Goal: Register for event/course

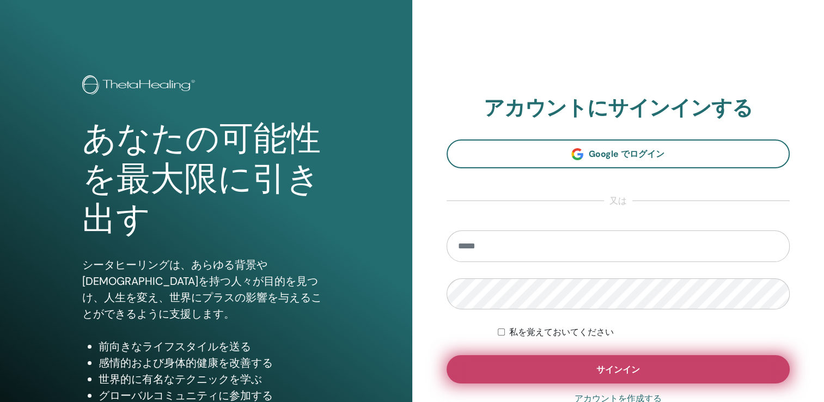
type input "**********"
click at [542, 361] on button "サインイン" at bounding box center [619, 369] width 344 height 28
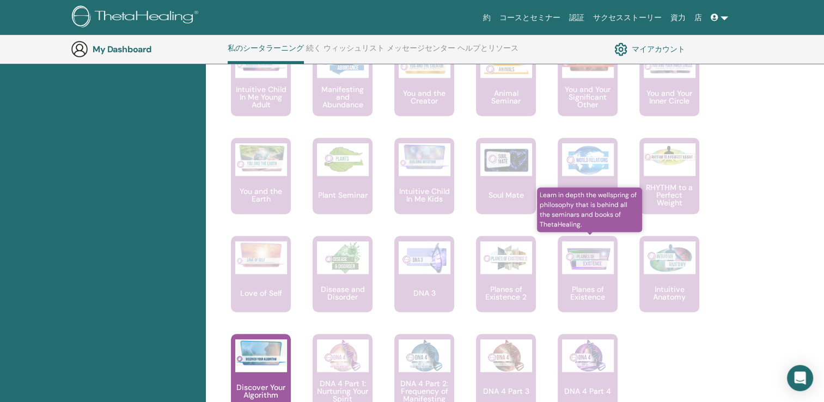
scroll to position [791, 0]
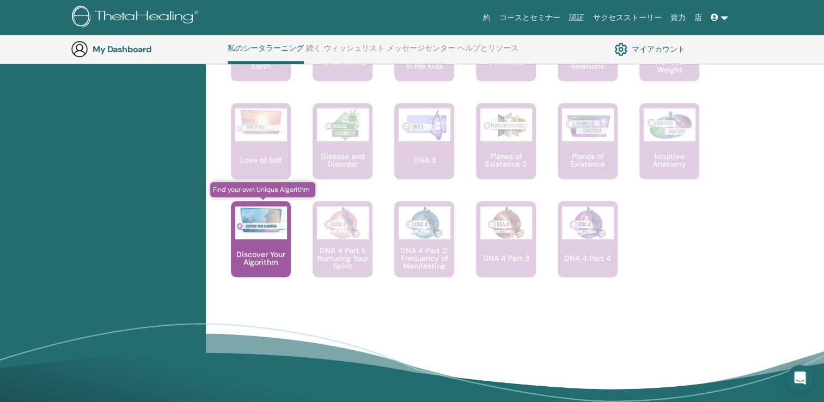
click at [277, 260] on p "Discover Your Algorithm" at bounding box center [261, 258] width 60 height 15
click at [273, 251] on p "Discover Your Algorithm" at bounding box center [261, 258] width 60 height 15
click at [270, 222] on img at bounding box center [261, 219] width 52 height 27
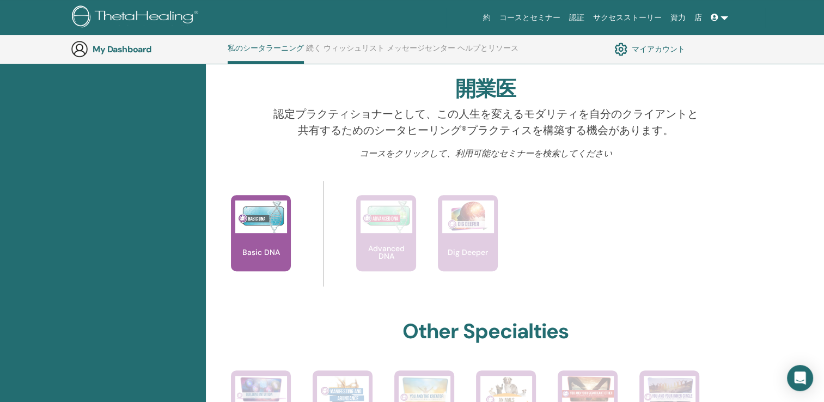
scroll to position [301, 0]
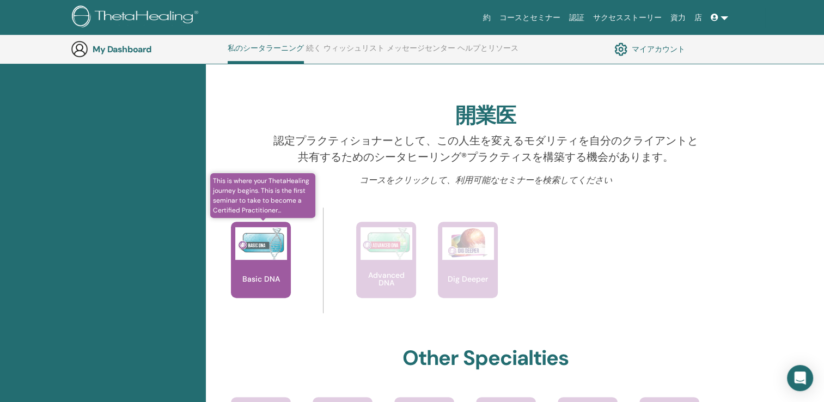
click at [278, 260] on div "Basic DNA" at bounding box center [261, 260] width 60 height 76
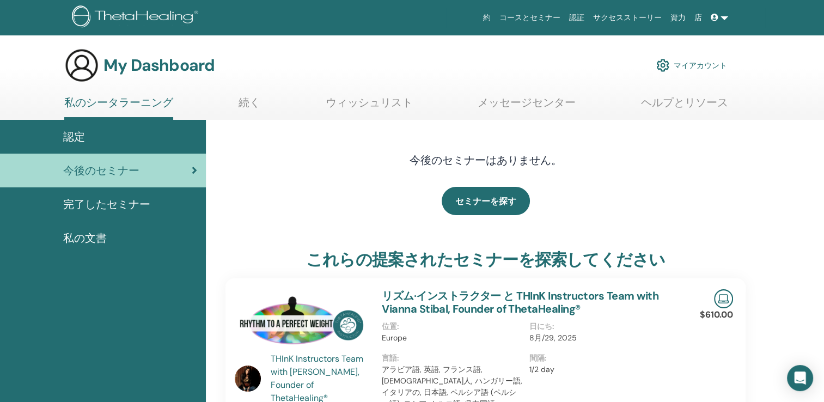
click at [72, 142] on span "認定" at bounding box center [74, 137] width 22 height 16
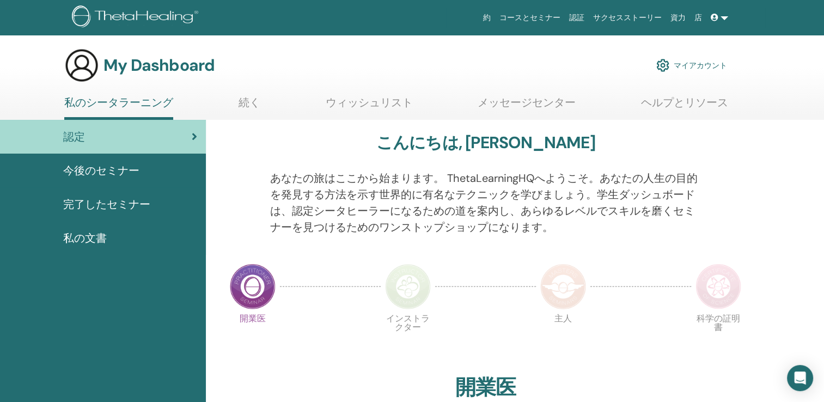
scroll to position [54, 0]
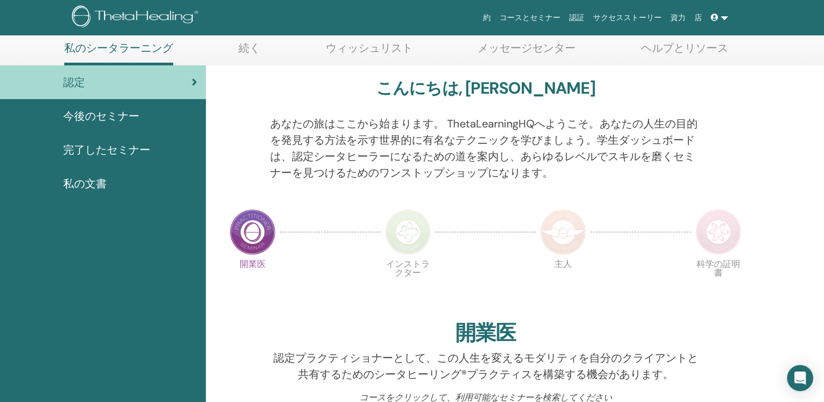
click at [253, 234] on img at bounding box center [253, 232] width 46 height 46
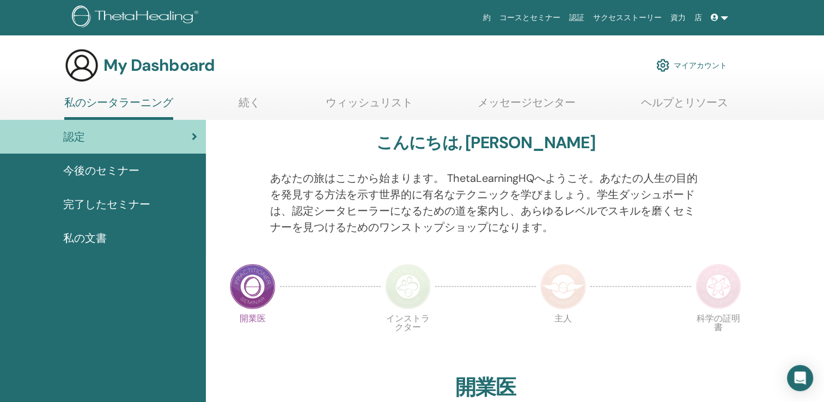
click at [134, 204] on span "完了したセミナー" at bounding box center [106, 204] width 87 height 16
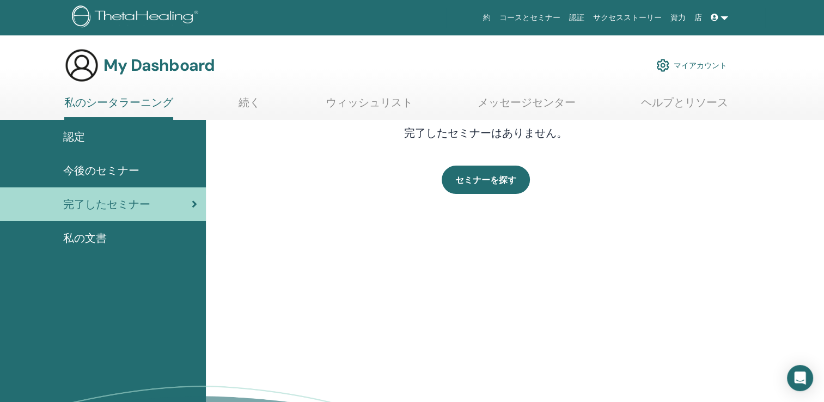
click at [96, 236] on span "私の文書" at bounding box center [85, 238] width 44 height 16
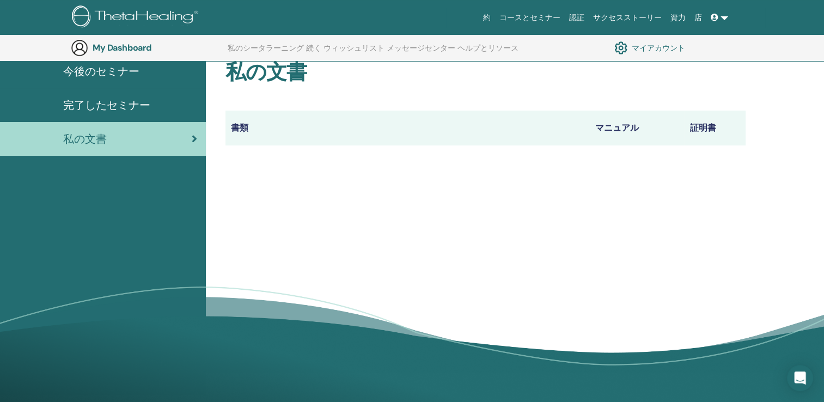
scroll to position [135, 0]
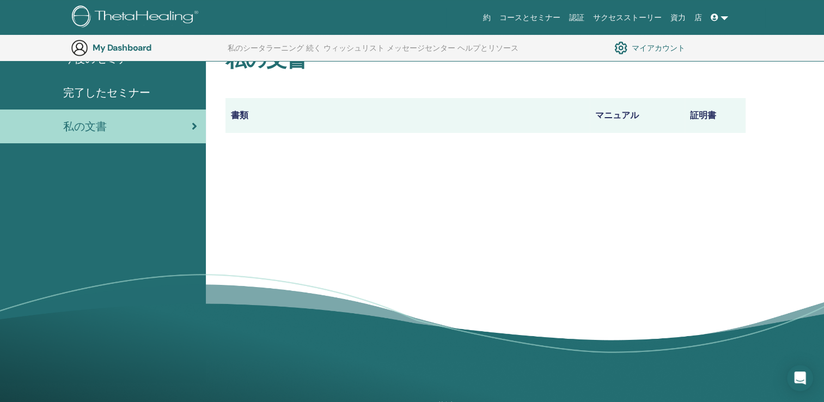
click at [699, 117] on th "証明書" at bounding box center [715, 115] width 61 height 35
click at [693, 119] on th "証明書" at bounding box center [715, 115] width 61 height 35
click at [242, 119] on th "書類" at bounding box center [408, 115] width 364 height 35
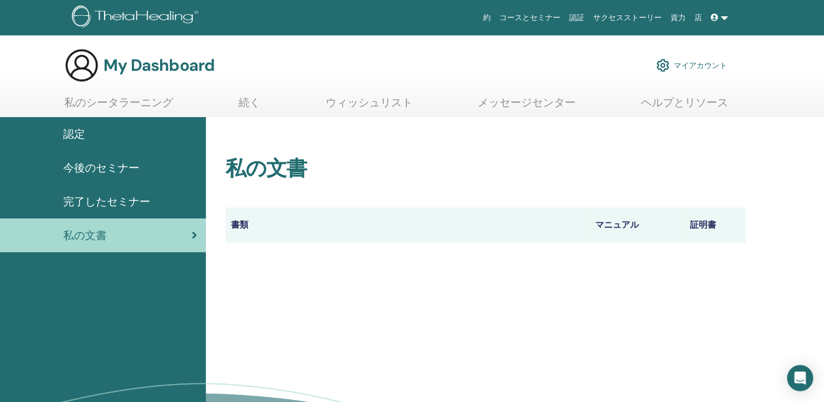
click at [277, 228] on th "書類" at bounding box center [408, 225] width 364 height 35
click at [240, 227] on th "書類" at bounding box center [408, 225] width 364 height 35
click at [625, 229] on th "マニュアル" at bounding box center [637, 225] width 95 height 35
click at [698, 226] on th "証明書" at bounding box center [715, 225] width 61 height 35
click at [684, 102] on link "ヘルプとリソース" at bounding box center [684, 106] width 87 height 21
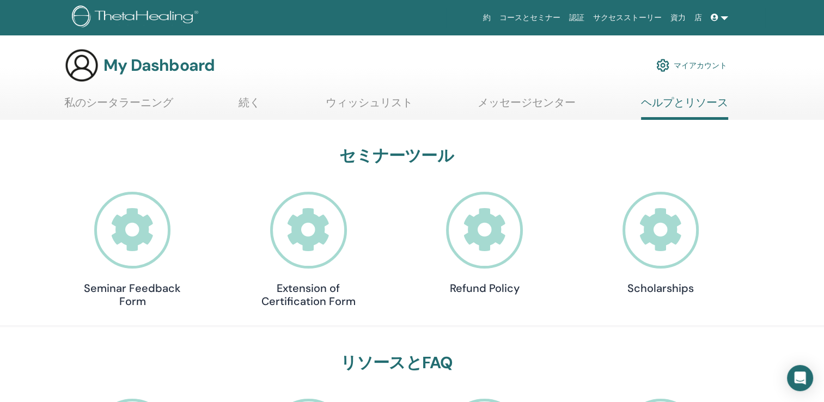
click at [539, 109] on link "メッセージセンター" at bounding box center [527, 106] width 98 height 21
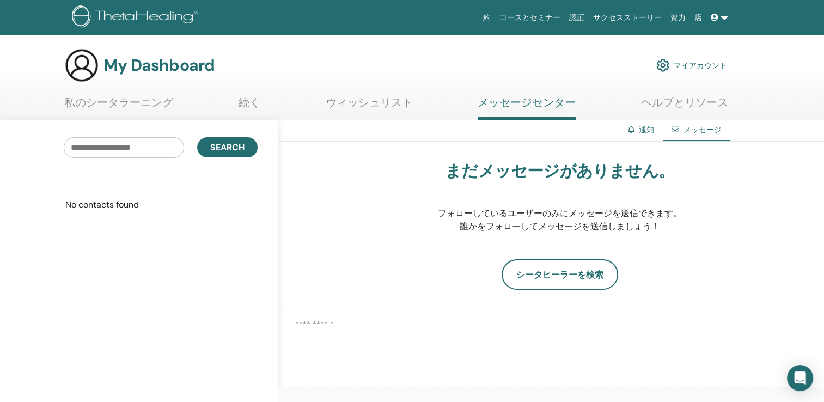
click at [589, 16] on link "認証" at bounding box center [577, 18] width 24 height 20
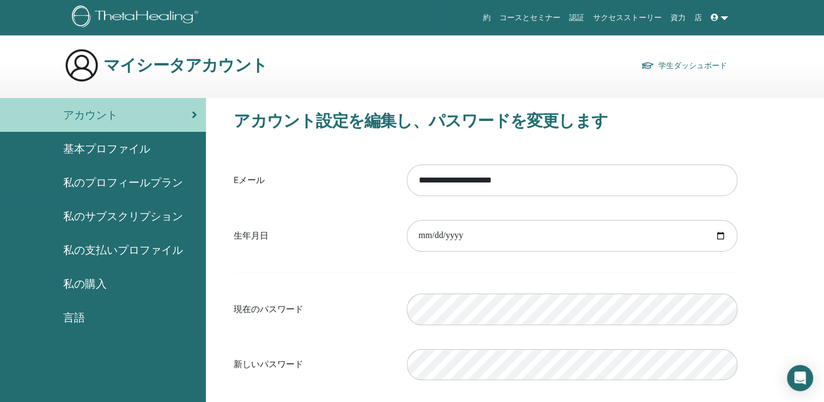
click at [660, 66] on link "学生ダッシュボード" at bounding box center [684, 65] width 86 height 15
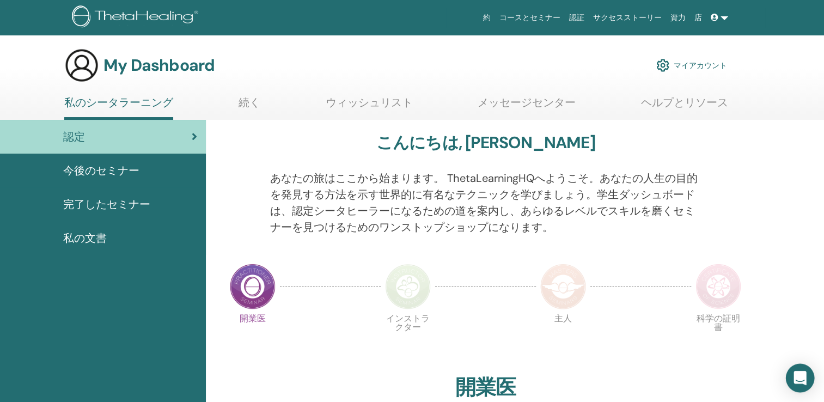
click at [791, 381] on div "Open Intercom Messenger" at bounding box center [800, 378] width 29 height 29
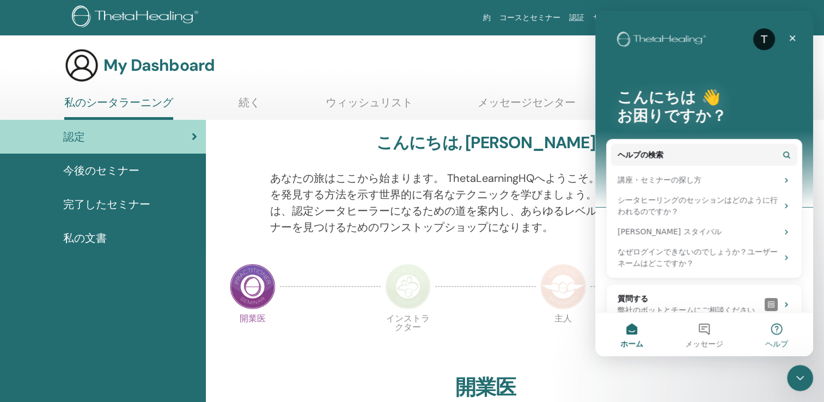
click at [775, 333] on button "ヘルプ" at bounding box center [777, 335] width 72 height 44
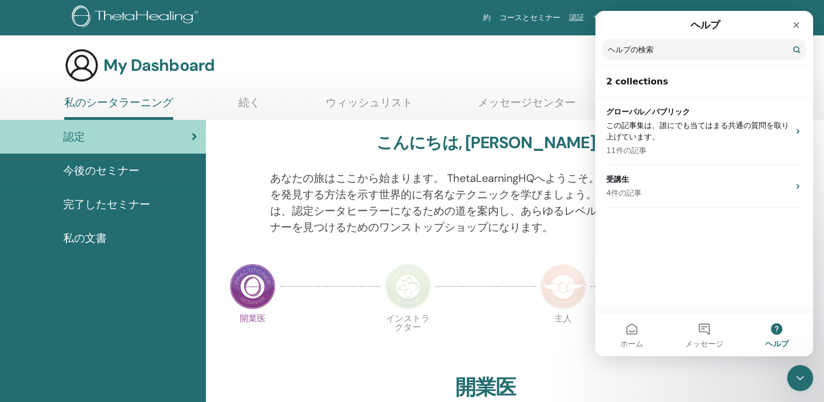
click at [648, 52] on input "ヘルプの検索" at bounding box center [704, 49] width 204 height 21
paste input "**********"
type input "**********"
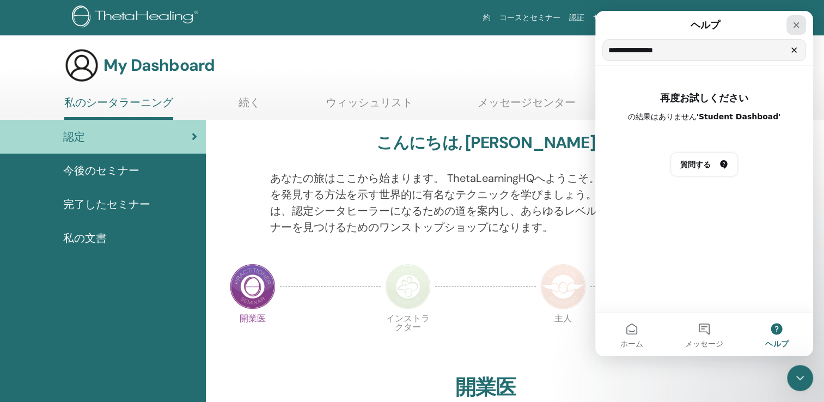
click at [794, 20] on div "クローズ" at bounding box center [797, 25] width 20 height 20
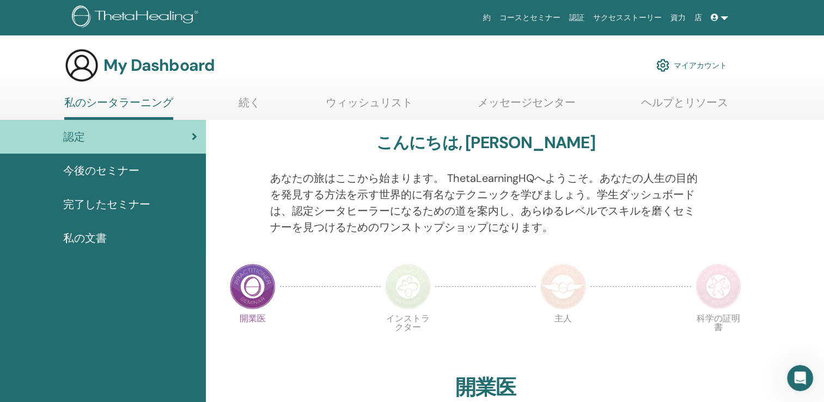
click at [120, 21] on img at bounding box center [137, 17] width 130 height 25
click at [98, 243] on span "私の文書" at bounding box center [85, 238] width 44 height 16
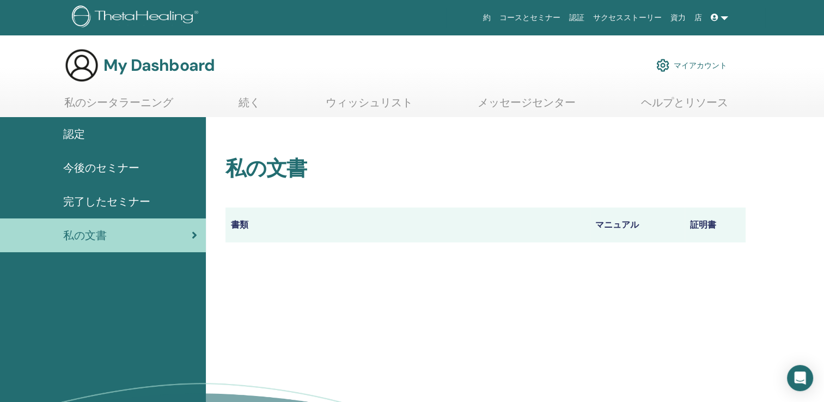
click at [135, 12] on img at bounding box center [137, 17] width 130 height 25
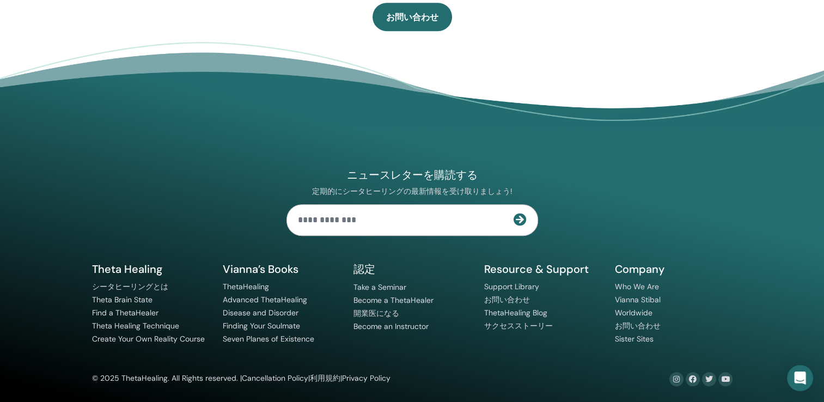
scroll to position [746, 0]
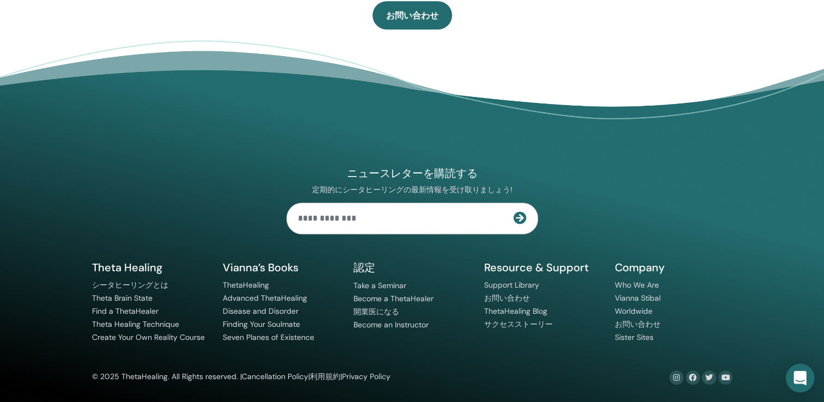
click at [800, 382] on icon "Open Intercom Messenger" at bounding box center [800, 378] width 14 height 14
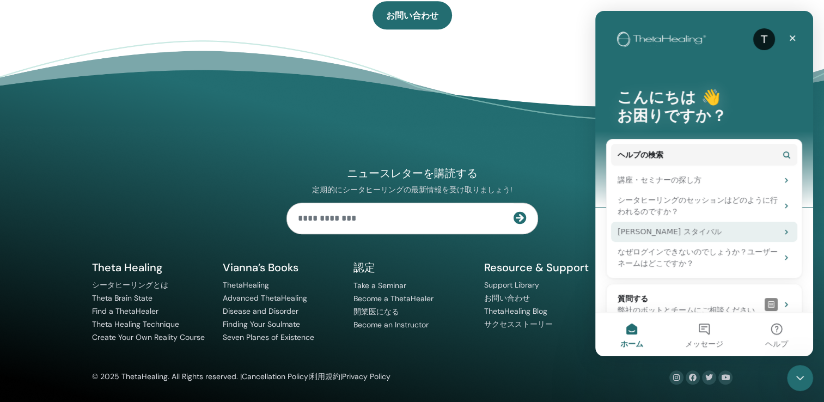
scroll to position [17, 0]
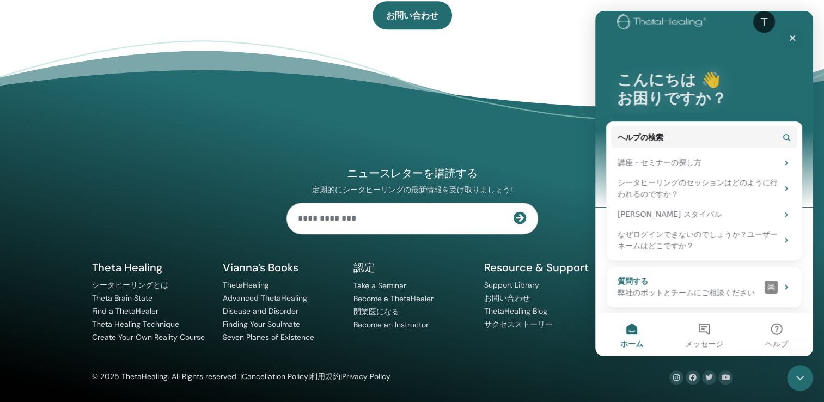
click at [700, 297] on div "弊社のボットとチームにご相談ください" at bounding box center [689, 292] width 143 height 11
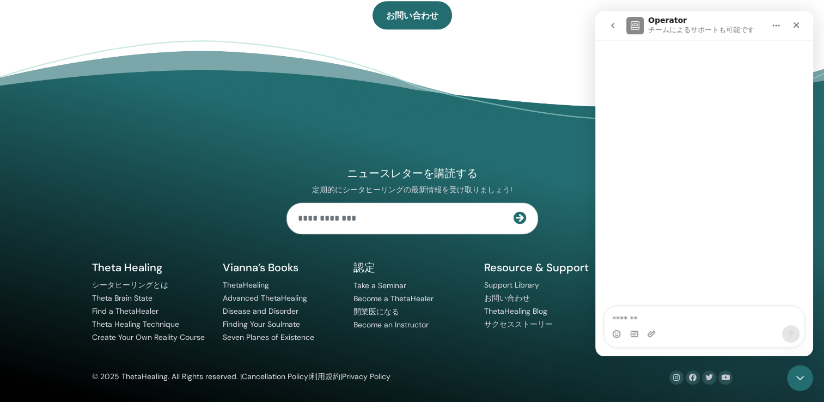
scroll to position [0, 0]
click at [685, 322] on textarea "質問する..." at bounding box center [704, 316] width 199 height 19
type textarea "**********"
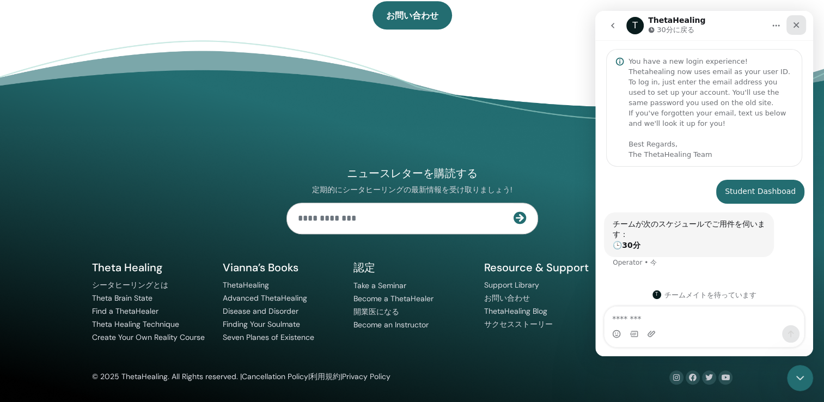
click at [795, 28] on icon "クローズ" at bounding box center [796, 25] width 9 height 9
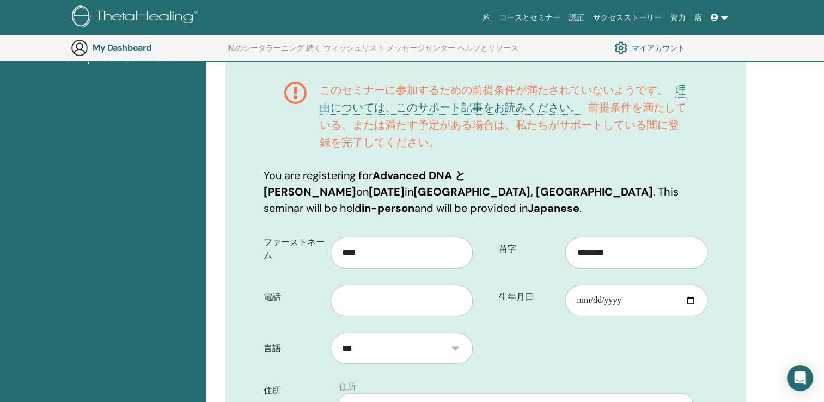
scroll to position [190, 0]
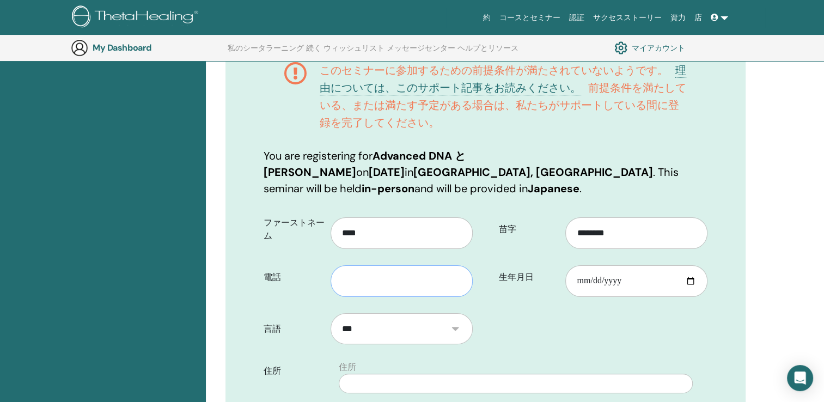
click at [429, 275] on input "text" at bounding box center [402, 281] width 142 height 32
type input "**********"
type input "********"
type input "***"
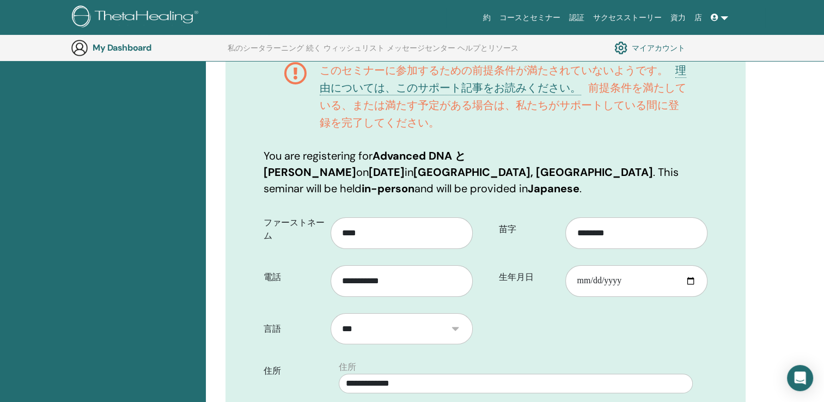
select select "**"
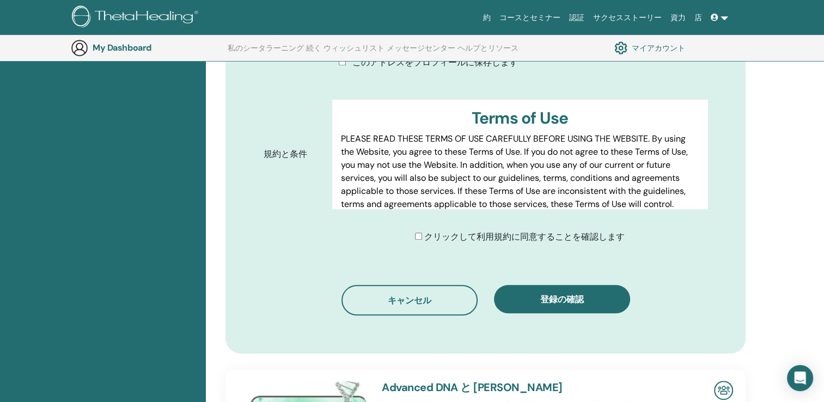
scroll to position [680, 0]
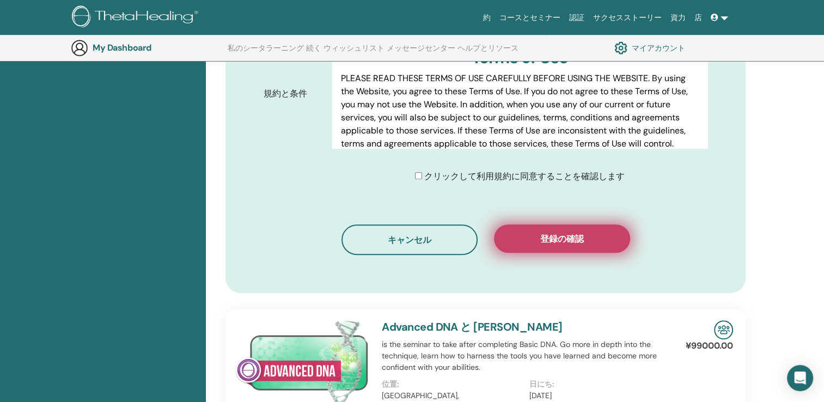
click at [559, 228] on button "登録の確認" at bounding box center [562, 238] width 136 height 28
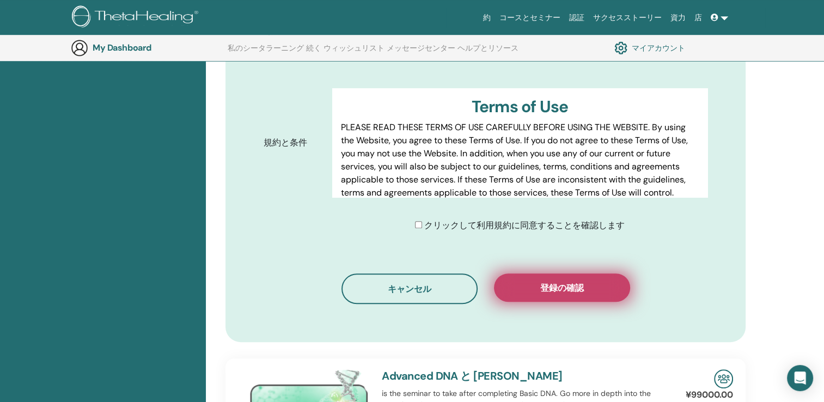
click at [569, 282] on span "登録の確認" at bounding box center [562, 287] width 44 height 11
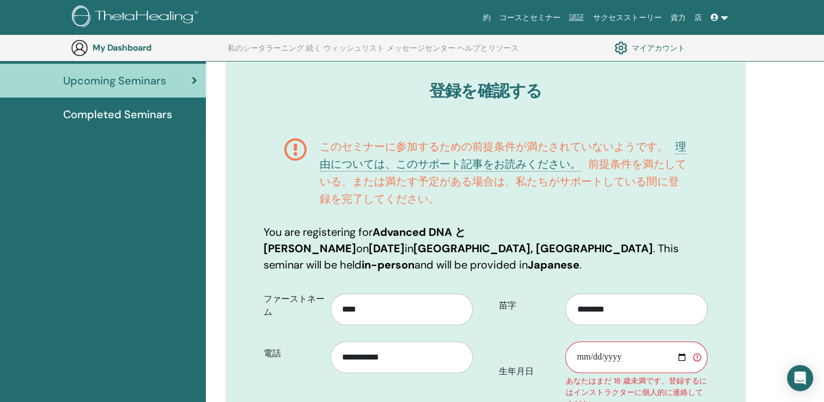
scroll to position [81, 0]
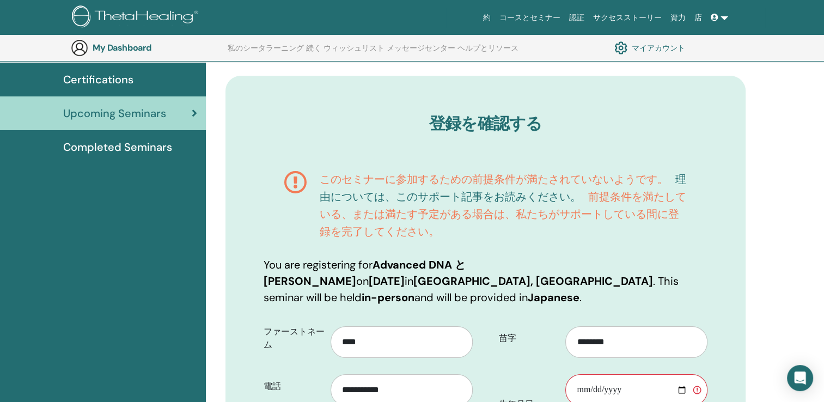
click at [464, 190] on link "理由については、このサポート記事をお読みください。" at bounding box center [503, 188] width 367 height 32
click at [118, 149] on span "Completed Seminars" at bounding box center [117, 147] width 109 height 16
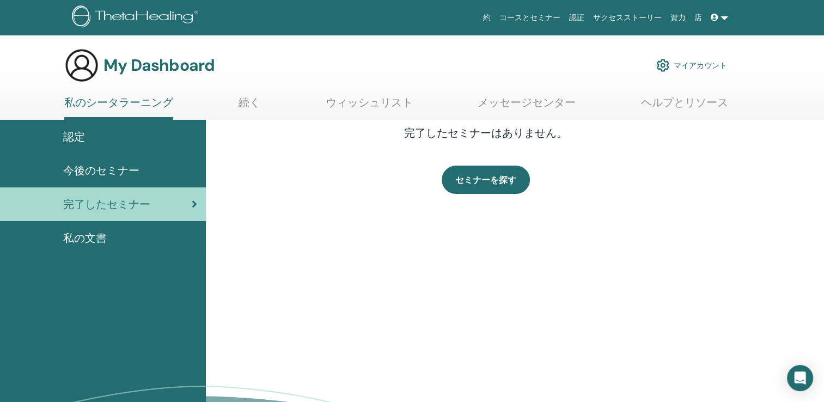
click at [123, 173] on span "今後のセミナー" at bounding box center [101, 170] width 76 height 16
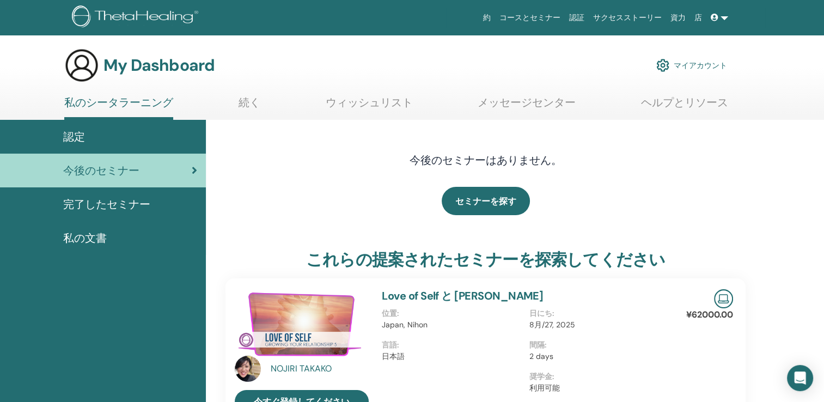
click at [109, 133] on div "認定" at bounding box center [103, 137] width 188 height 16
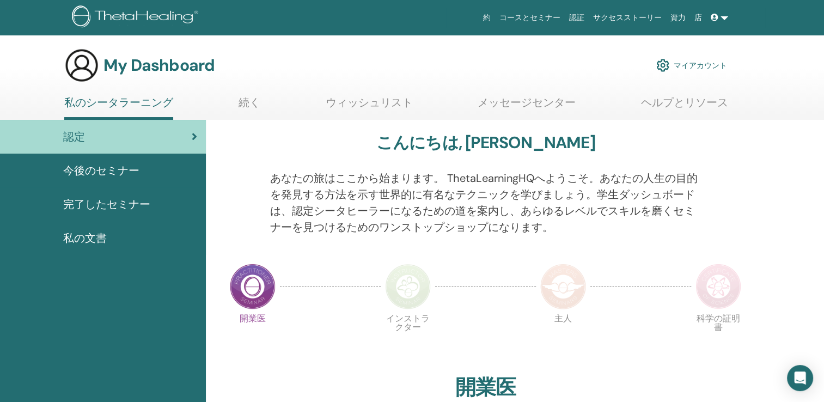
click at [119, 173] on span "今後のセミナー" at bounding box center [101, 170] width 76 height 16
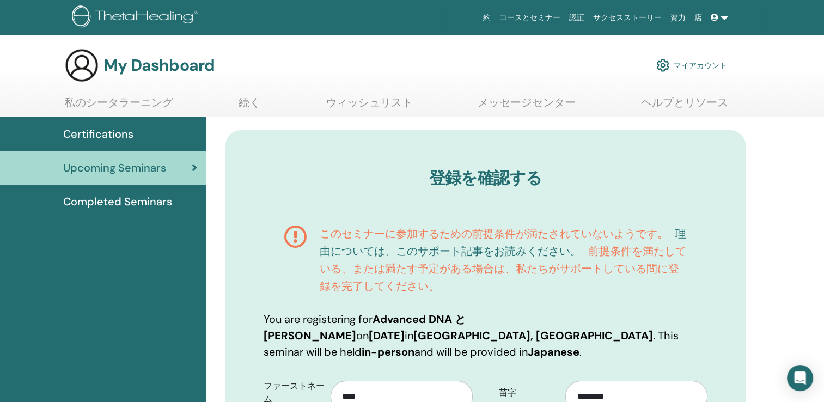
click at [460, 252] on link "理由については、このサポート記事をお読みください。" at bounding box center [503, 243] width 367 height 32
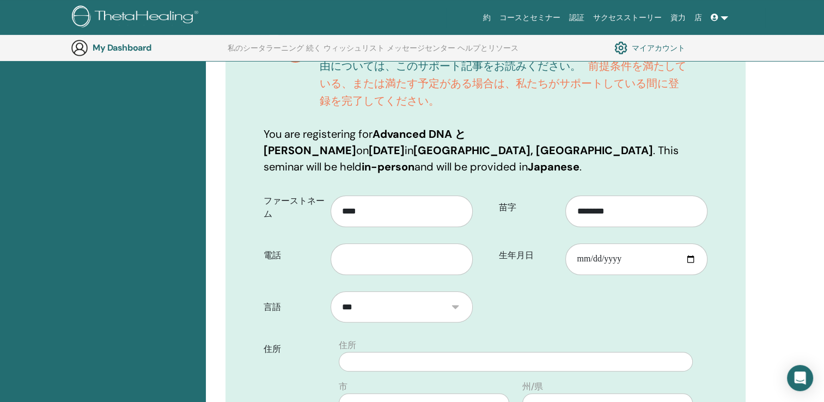
scroll to position [244, 0]
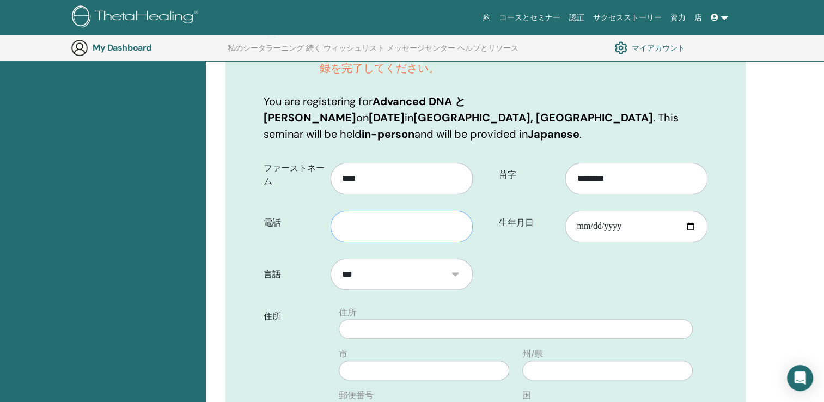
click at [438, 211] on input "text" at bounding box center [402, 227] width 142 height 32
type input "**********"
type input "********"
type input "***"
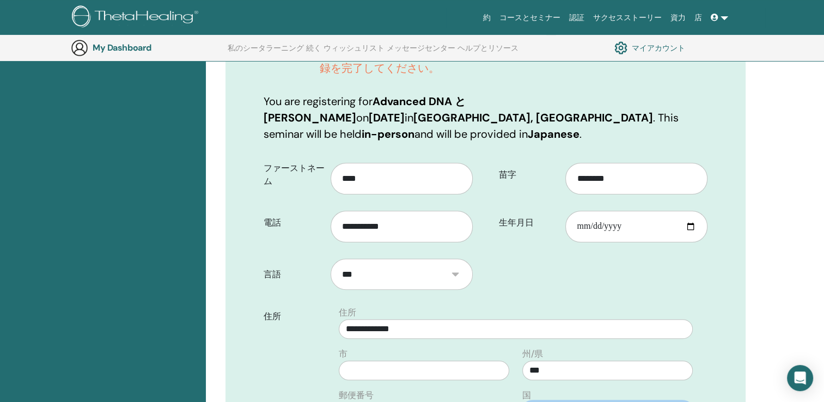
select select "**"
click at [622, 217] on input "生年月日" at bounding box center [636, 227] width 142 height 32
type input "**********"
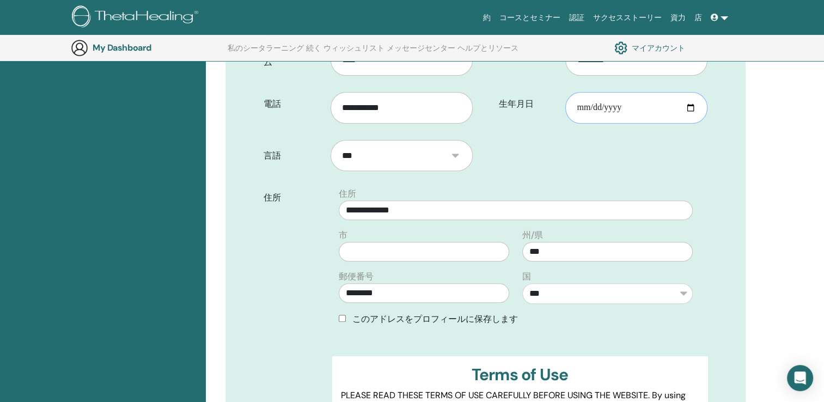
scroll to position [407, 0]
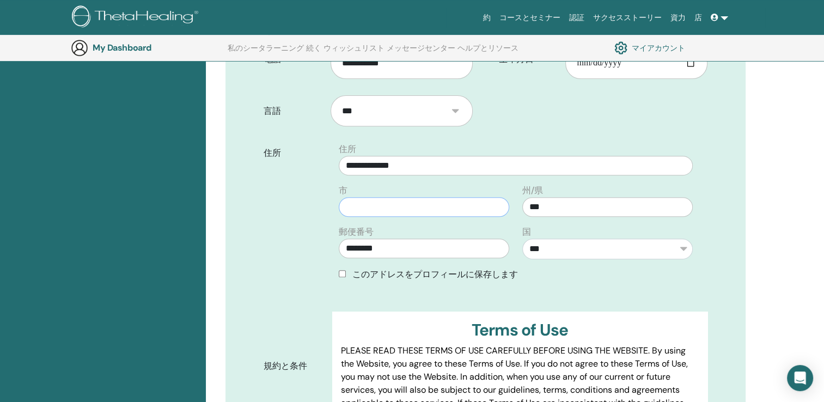
click at [354, 197] on input "text" at bounding box center [424, 207] width 171 height 20
type input "***"
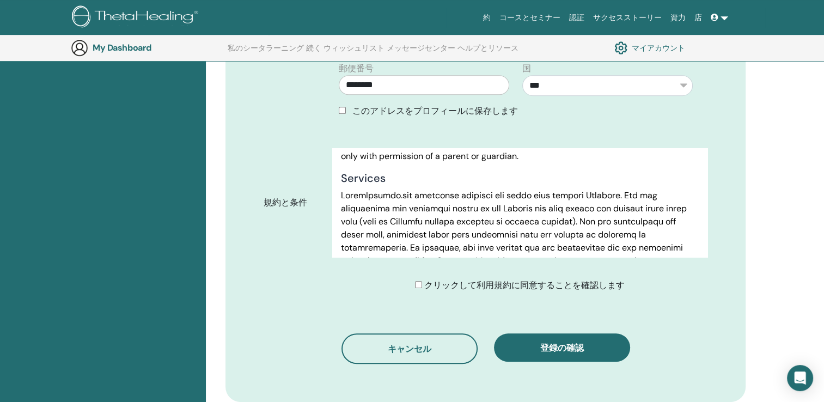
scroll to position [926, 0]
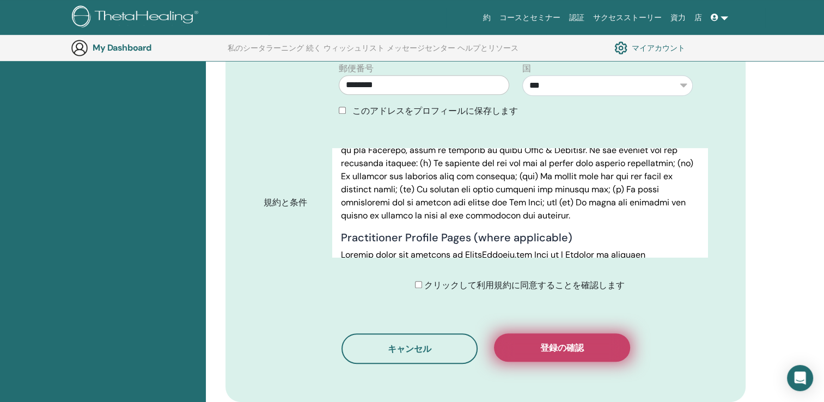
click at [526, 336] on button "登録の確認" at bounding box center [562, 347] width 136 height 28
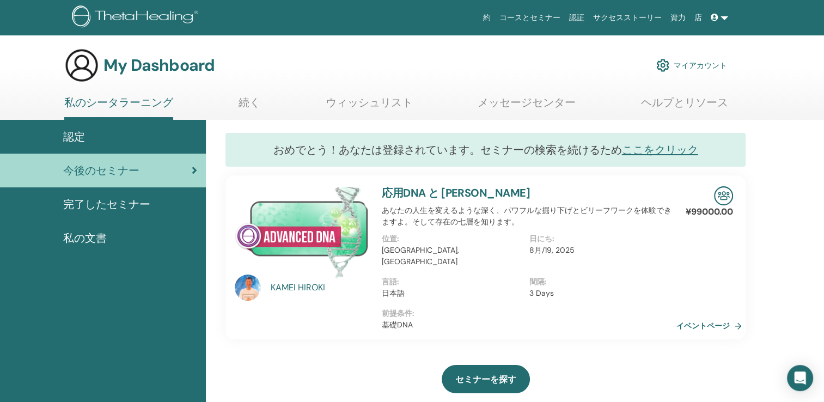
click at [92, 210] on span "完了したセミナー" at bounding box center [106, 204] width 87 height 16
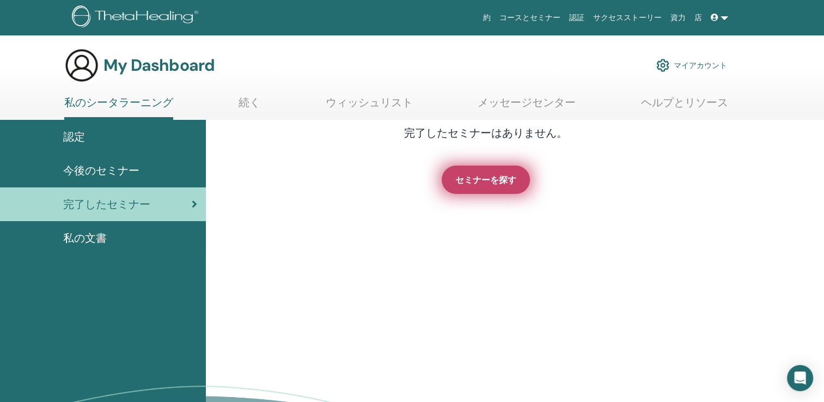
click at [479, 178] on span "セミナーを探す" at bounding box center [485, 179] width 61 height 11
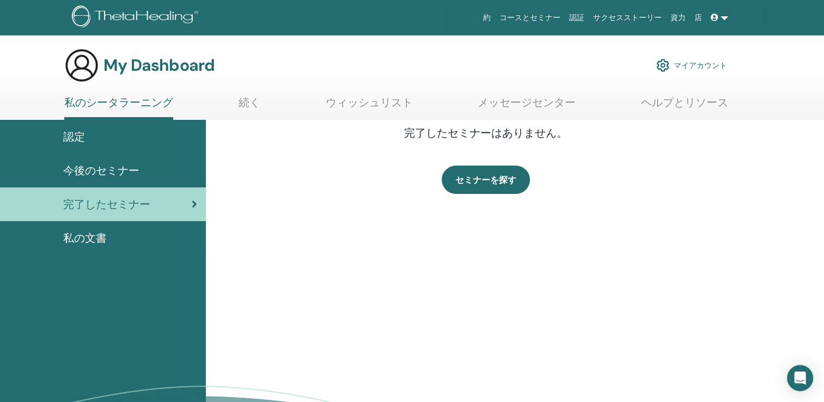
click at [122, 175] on span "今後のセミナー" at bounding box center [101, 170] width 76 height 16
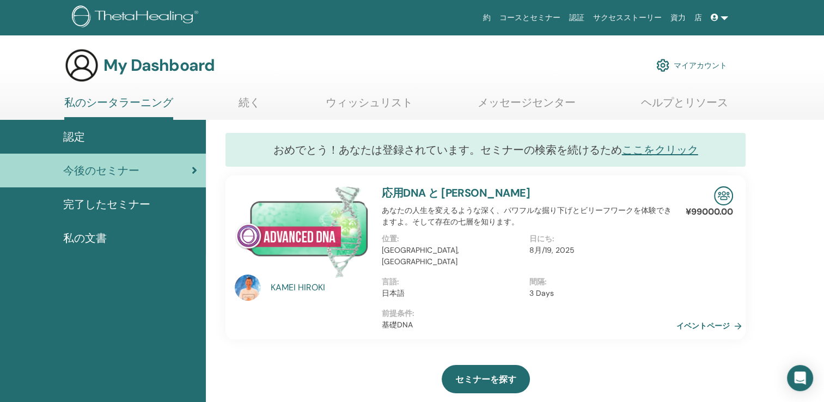
click at [82, 143] on span "認定" at bounding box center [74, 137] width 22 height 16
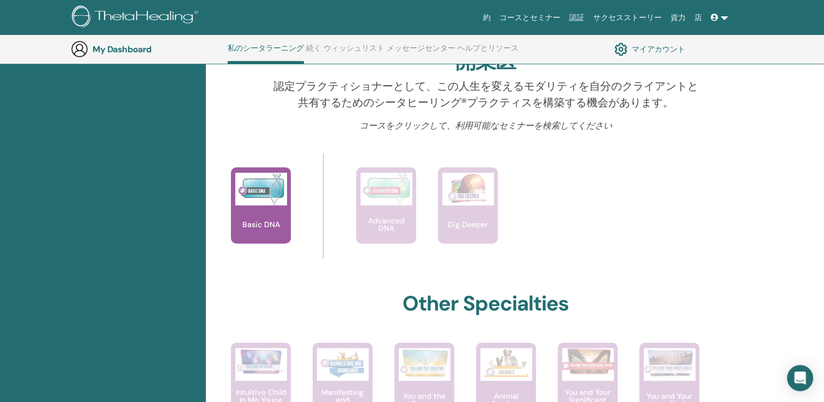
scroll to position [355, 0]
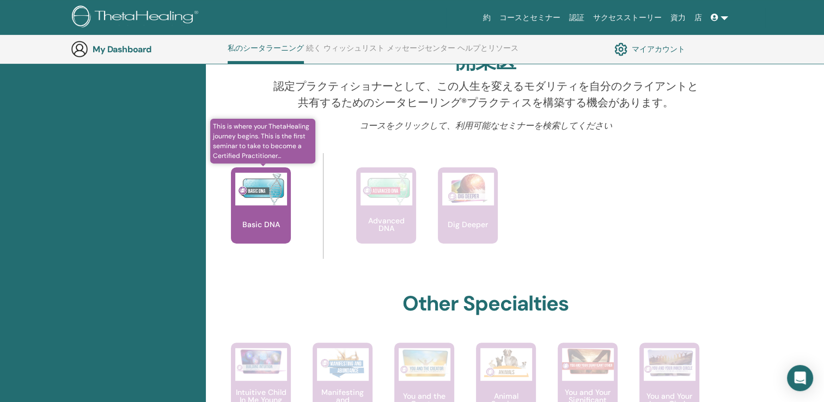
click at [258, 233] on div "Basic DNA" at bounding box center [261, 205] width 60 height 76
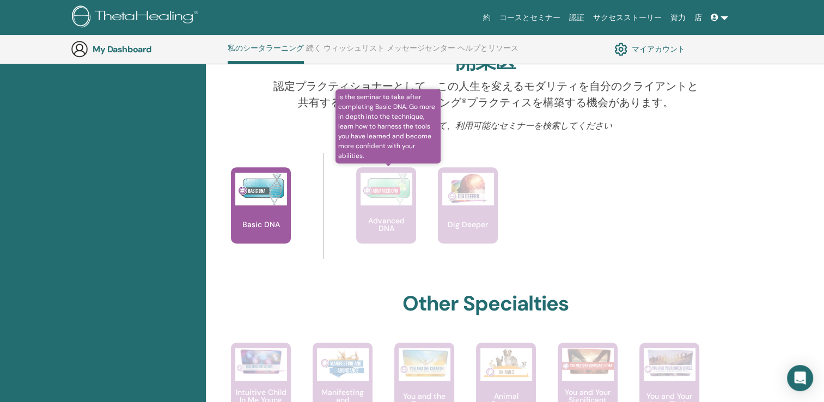
click at [366, 204] on img at bounding box center [387, 189] width 52 height 33
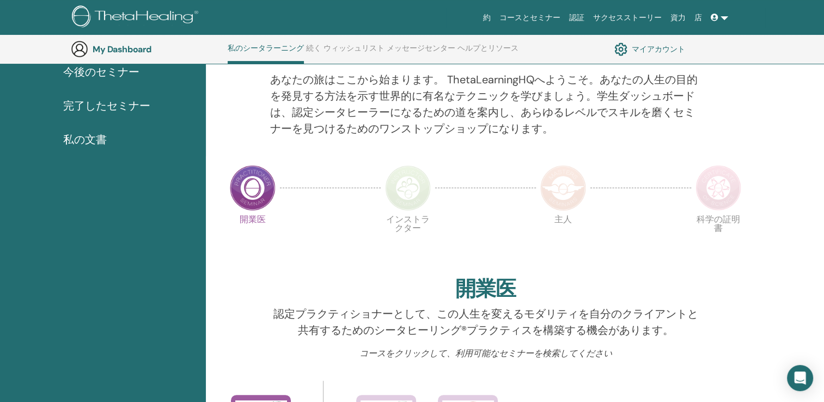
scroll to position [0, 0]
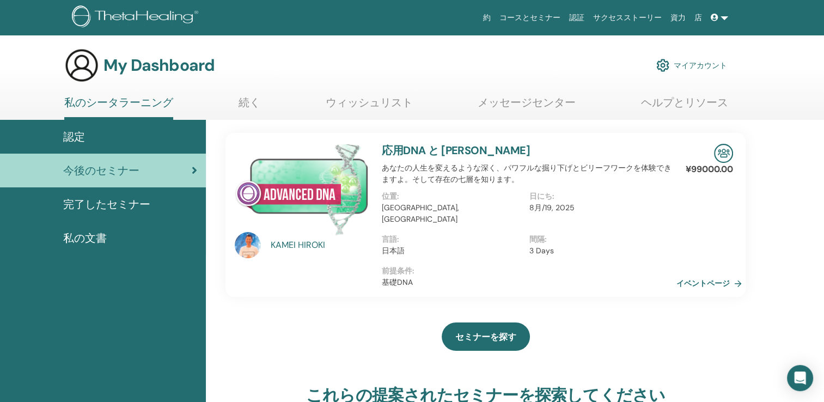
click at [116, 206] on span "完了したセミナー" at bounding box center [106, 204] width 87 height 16
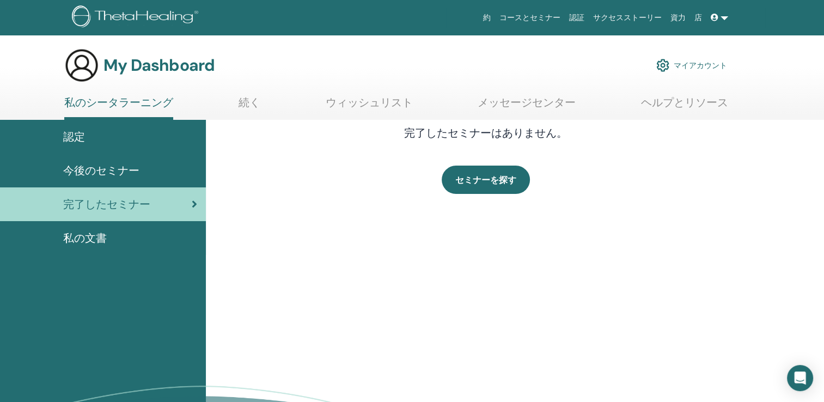
click at [126, 172] on span "今後のセミナー" at bounding box center [101, 170] width 76 height 16
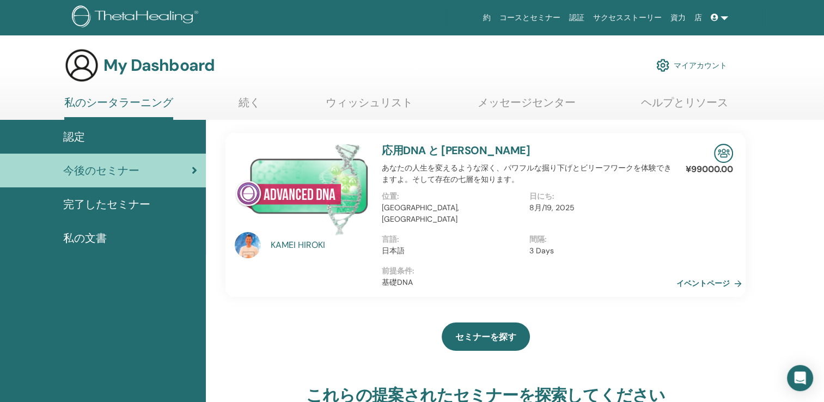
click at [474, 149] on link "応用DNA と KAMEI HIROKI" at bounding box center [456, 150] width 148 height 14
click at [404, 149] on link "応用DNA と KAMEI HIROKI" at bounding box center [456, 150] width 148 height 14
click at [339, 204] on img at bounding box center [302, 190] width 134 height 92
click at [678, 275] on link "イベントページ" at bounding box center [713, 283] width 70 height 16
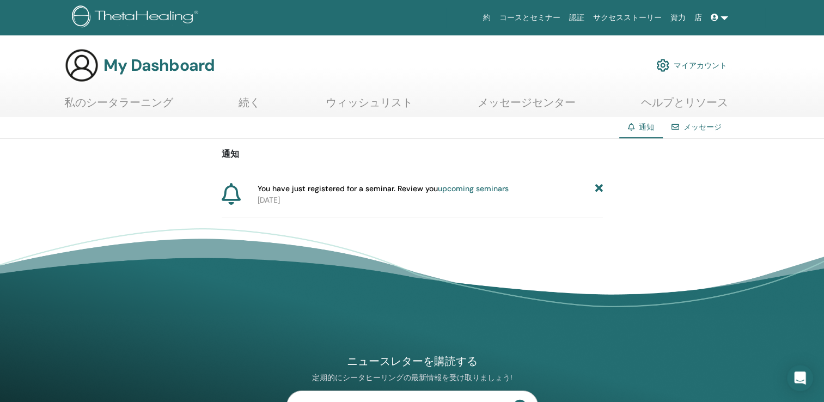
click at [466, 190] on link "upcoming seminars" at bounding box center [473, 189] width 71 height 10
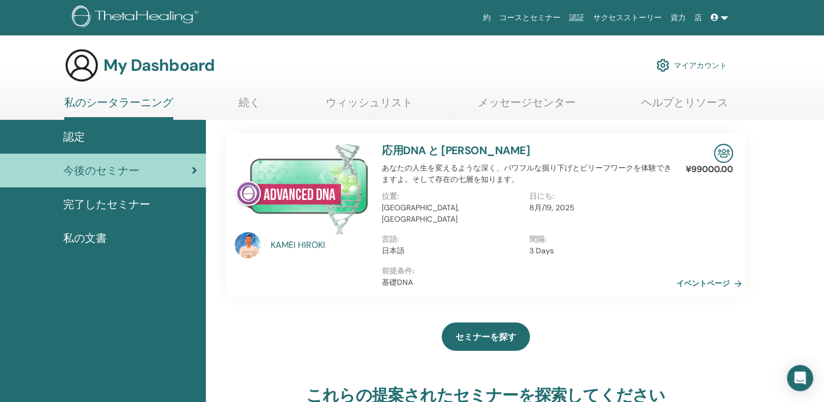
click at [131, 206] on span "完了したセミナー" at bounding box center [106, 204] width 87 height 16
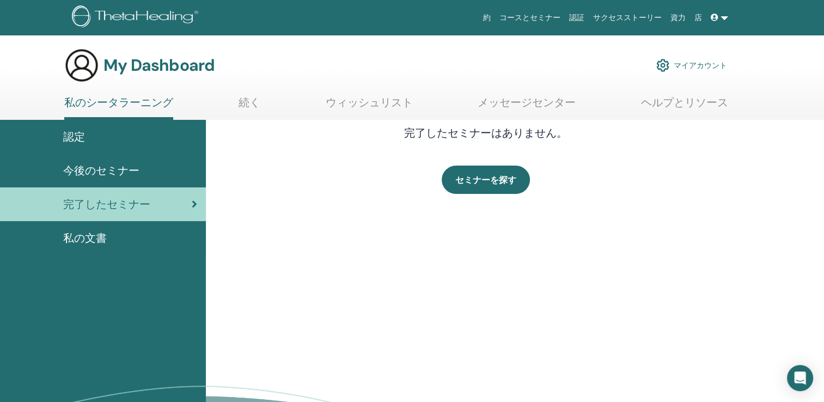
click at [94, 137] on div "認定" at bounding box center [103, 137] width 188 height 16
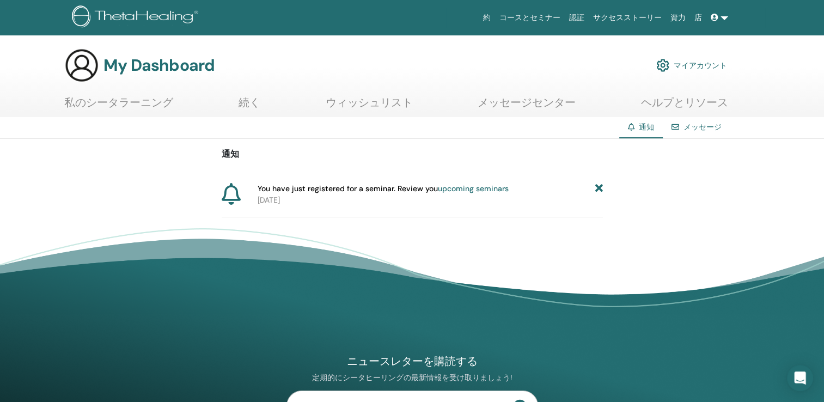
click at [161, 105] on link "私のシータラーニング" at bounding box center [118, 106] width 109 height 21
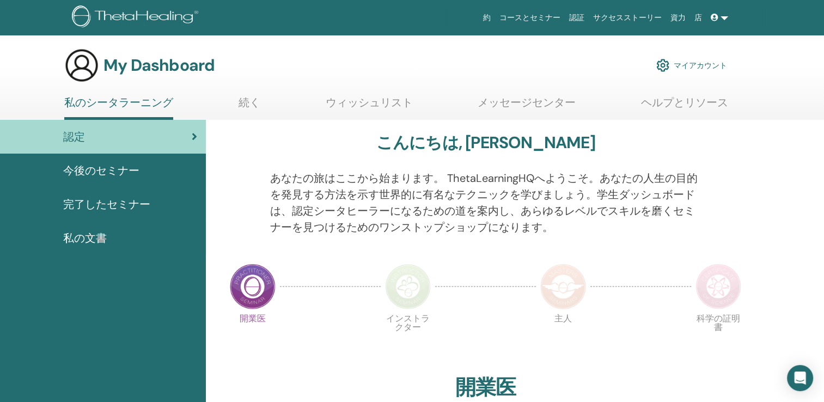
click at [142, 138] on div "認定" at bounding box center [103, 137] width 188 height 16
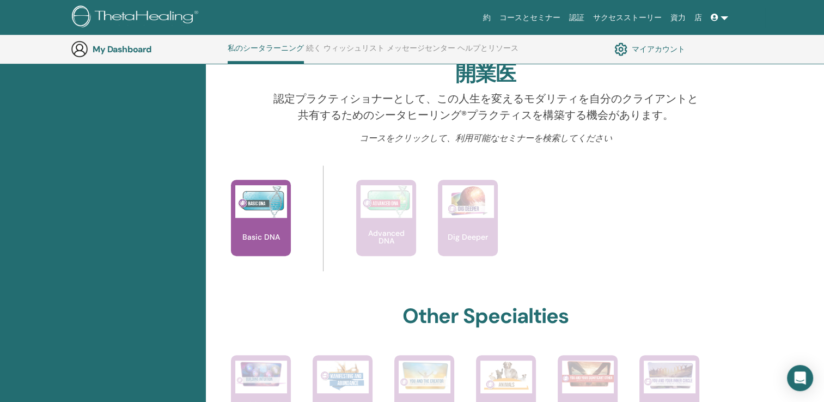
scroll to position [355, 0]
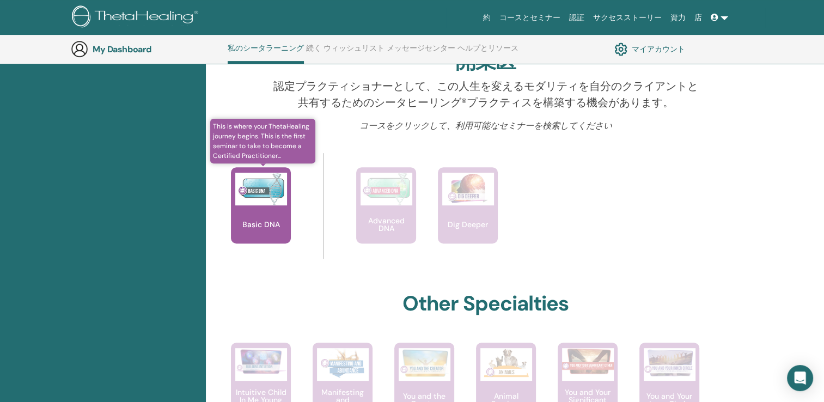
click at [252, 217] on div "Basic DNA" at bounding box center [261, 205] width 60 height 76
click at [260, 186] on img at bounding box center [261, 189] width 52 height 33
click at [257, 227] on p "Basic DNA" at bounding box center [261, 225] width 46 height 8
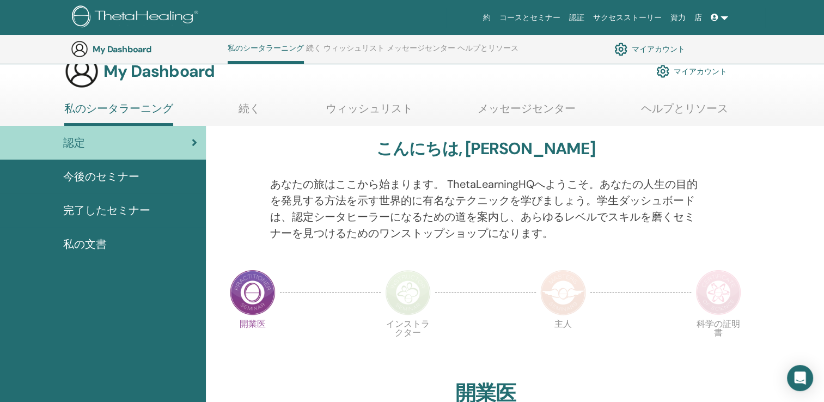
scroll to position [0, 0]
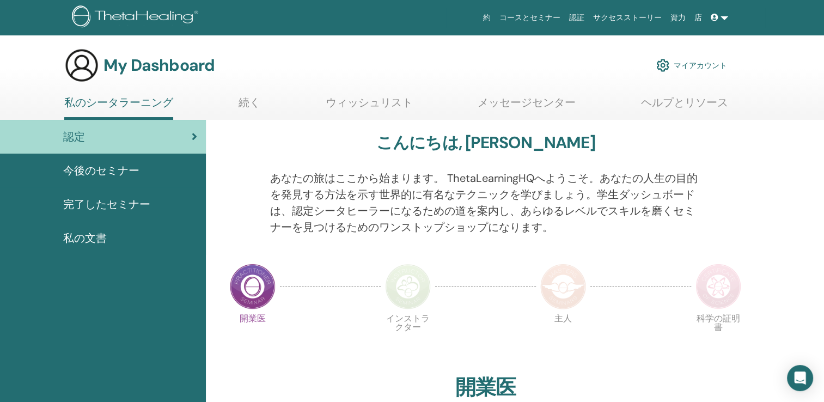
click at [116, 206] on span "完了したセミナー" at bounding box center [106, 204] width 87 height 16
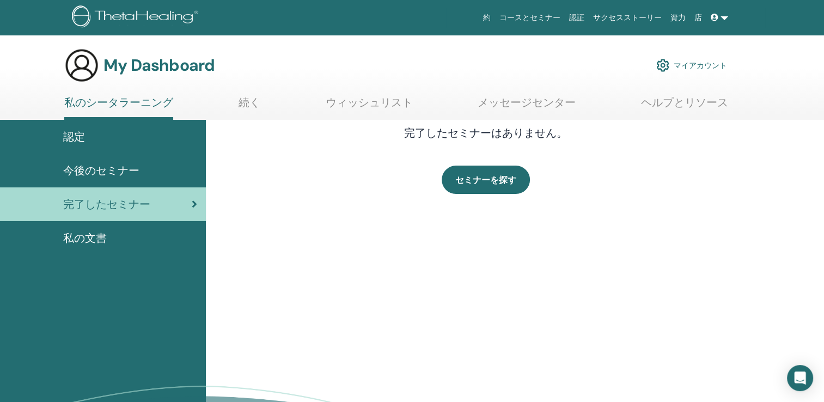
click at [144, 178] on div "今後のセミナー" at bounding box center [103, 170] width 188 height 16
